Goal: Task Accomplishment & Management: Use online tool/utility

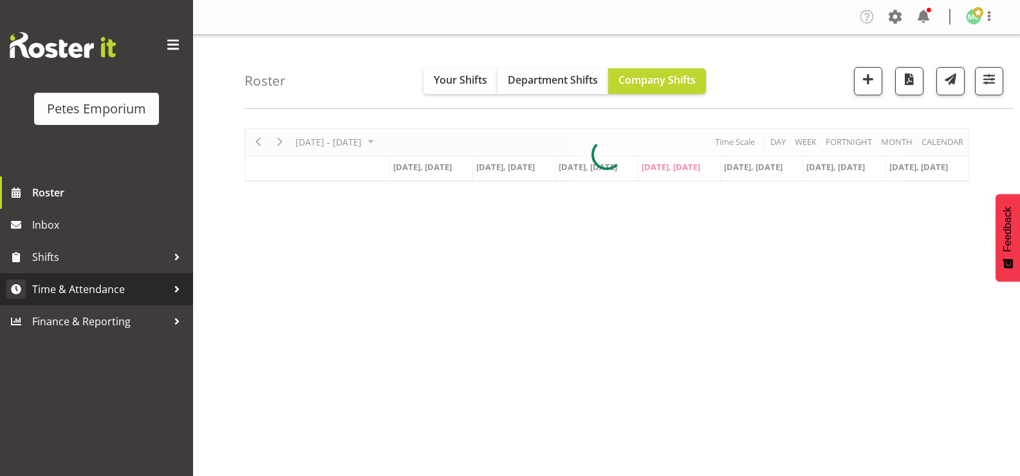
click at [55, 291] on span "Time & Attendance" at bounding box center [99, 288] width 135 height 19
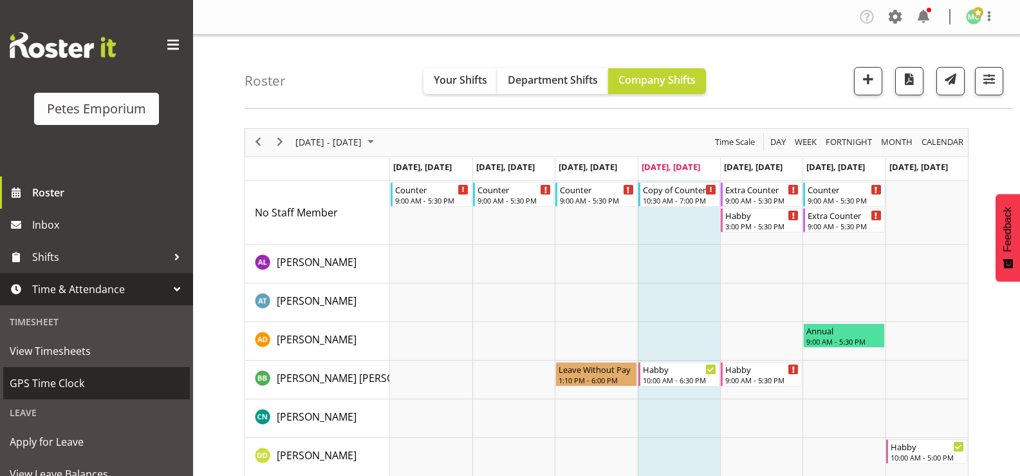
click at [31, 379] on span "GPS Time Clock" at bounding box center [97, 382] width 174 height 19
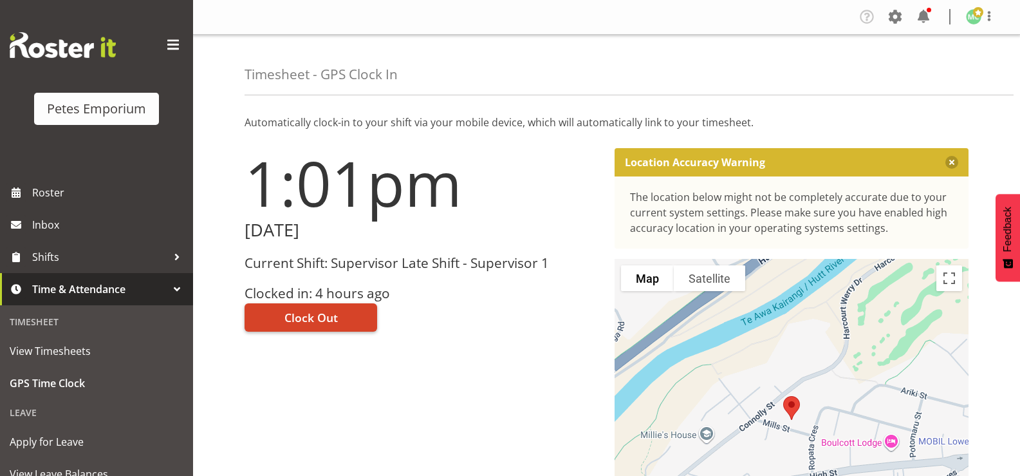
click at [364, 316] on button "Clock Out" at bounding box center [311, 317] width 133 height 28
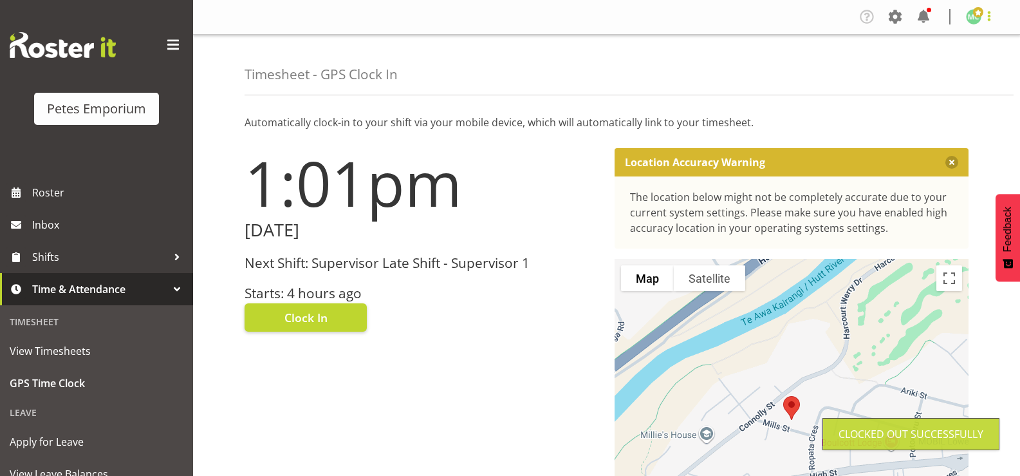
click at [983, 20] on span at bounding box center [988, 15] width 15 height 15
click at [932, 75] on link "Log Out" at bounding box center [935, 67] width 124 height 23
